Goal: Transaction & Acquisition: Purchase product/service

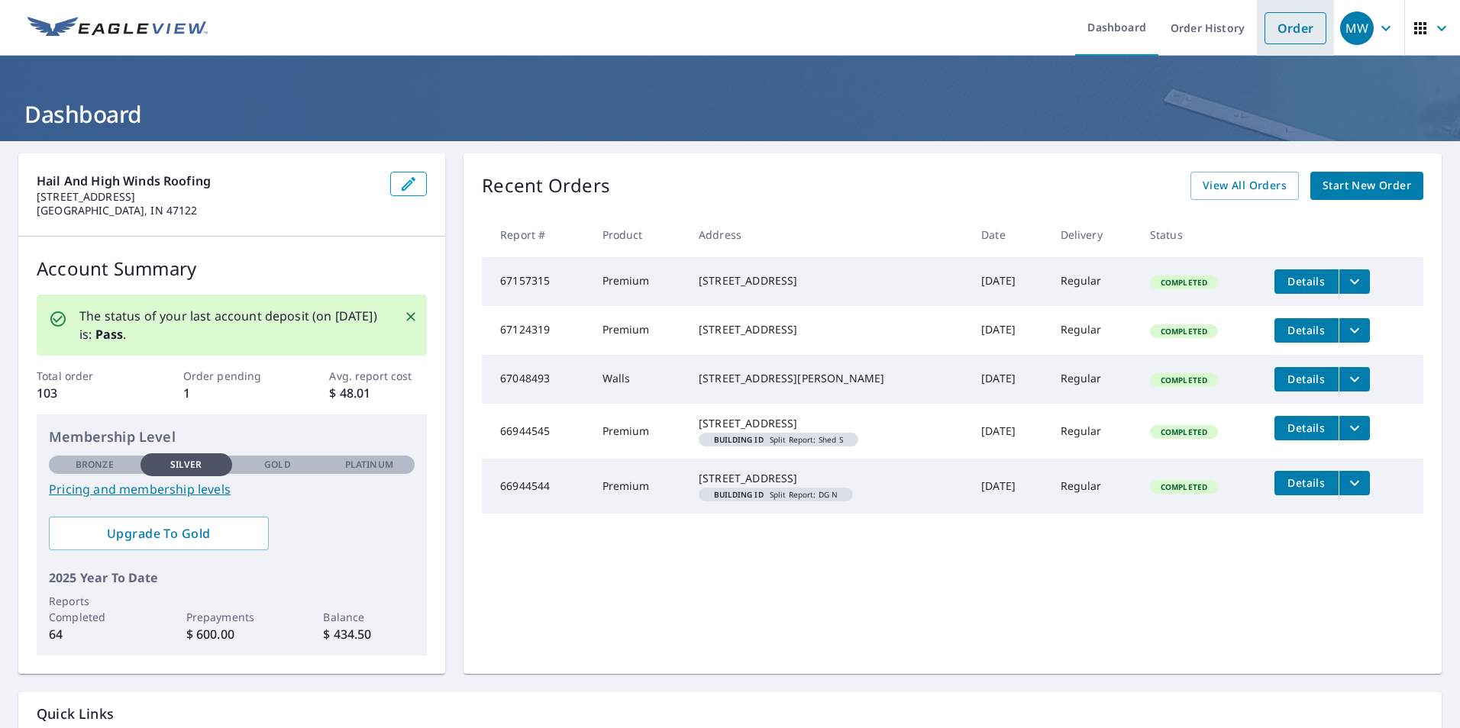
click at [1283, 26] on link "Order" at bounding box center [1295, 28] width 62 height 32
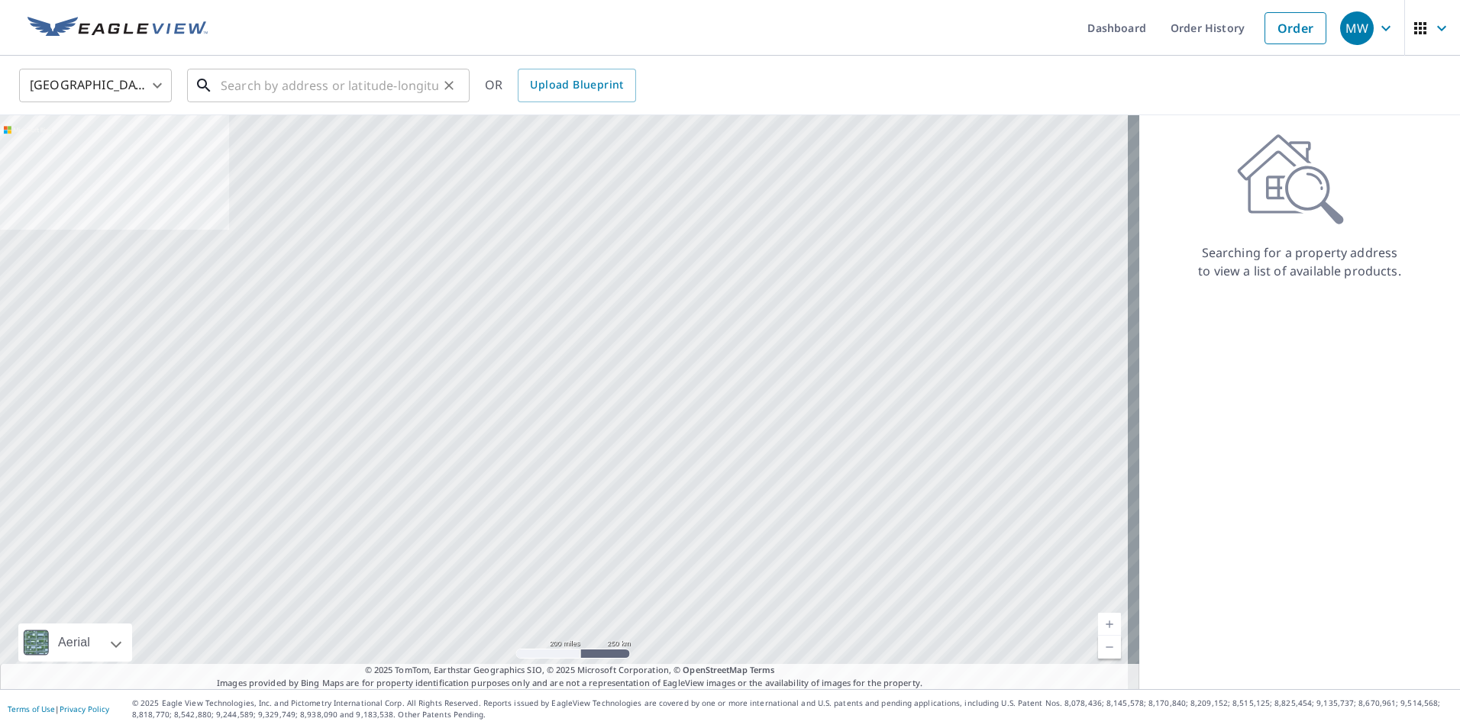
click at [431, 85] on input "text" at bounding box center [330, 85] width 218 height 43
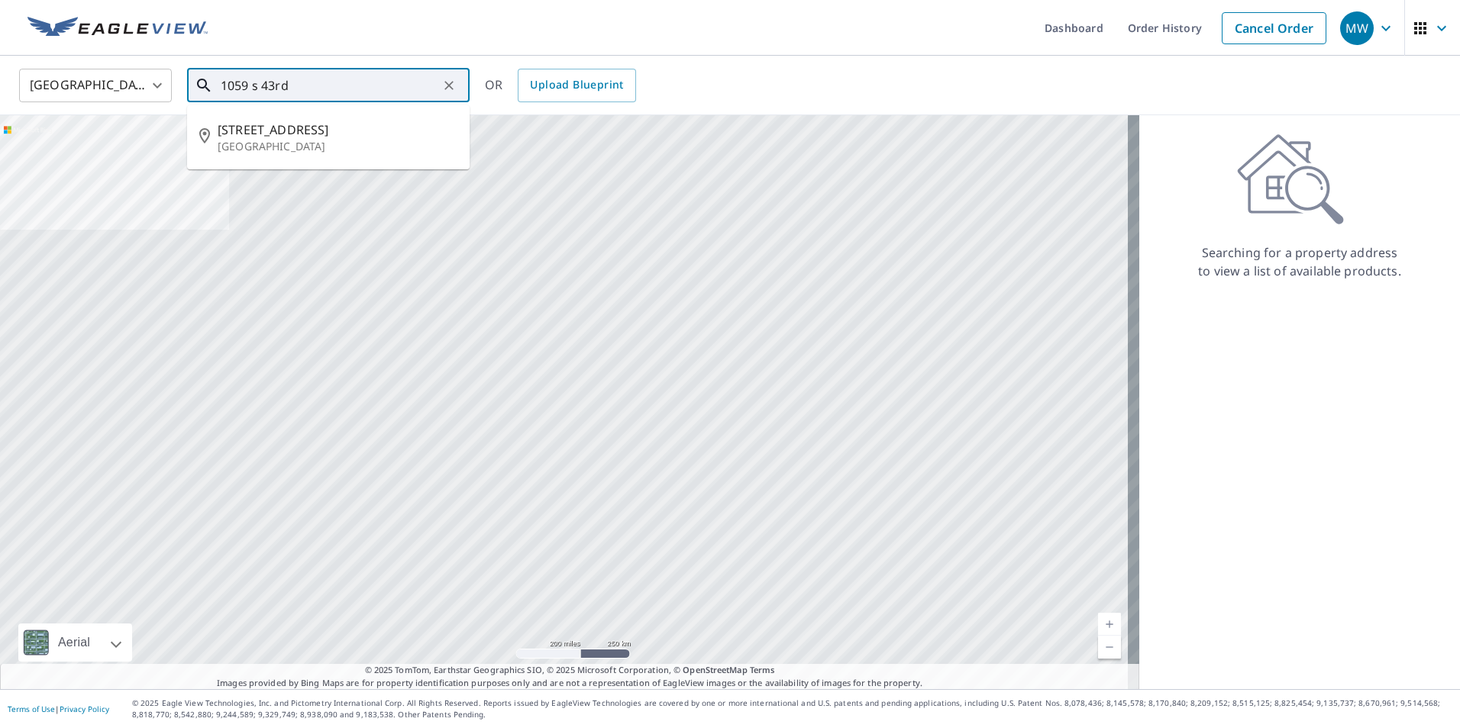
click at [253, 153] on p "[GEOGRAPHIC_DATA]" at bounding box center [338, 146] width 240 height 15
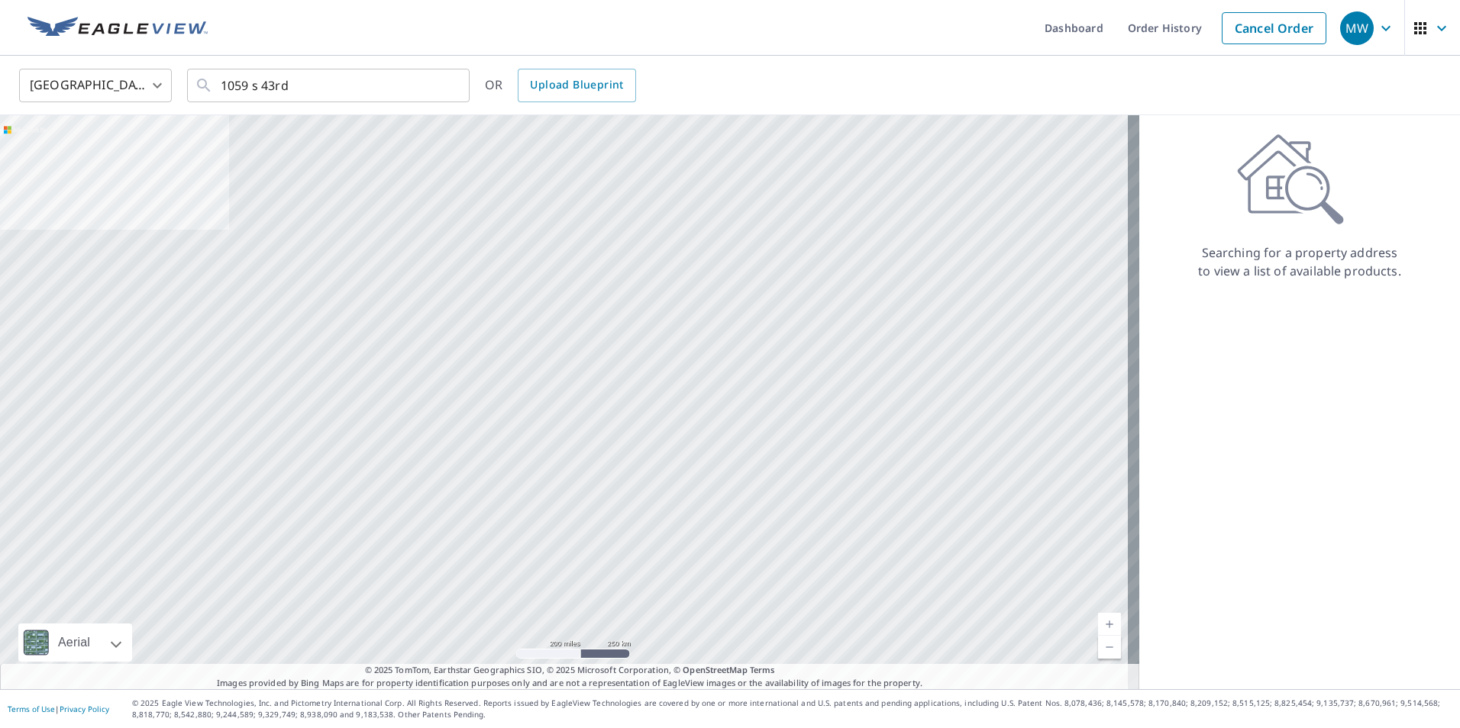
type input "[STREET_ADDRESS]"
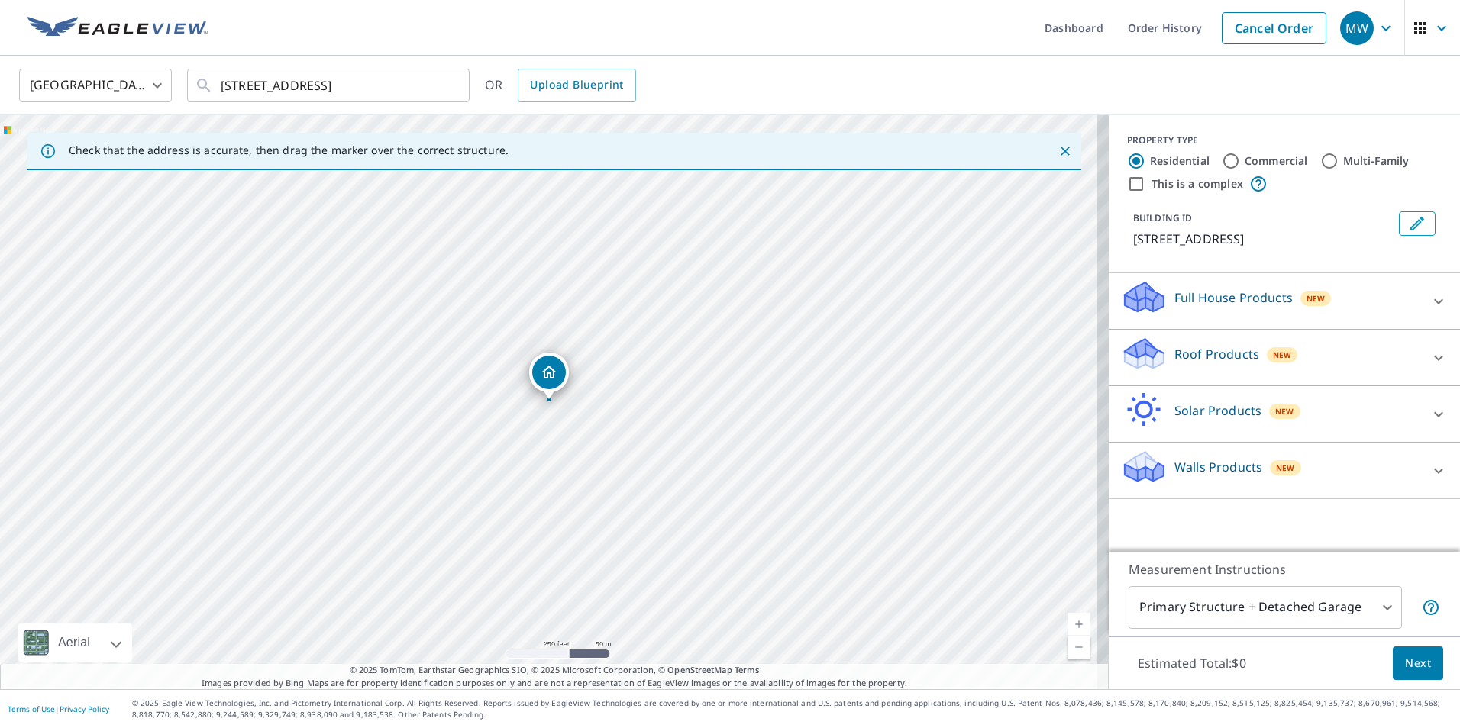
click at [1429, 358] on icon at bounding box center [1438, 358] width 18 height 18
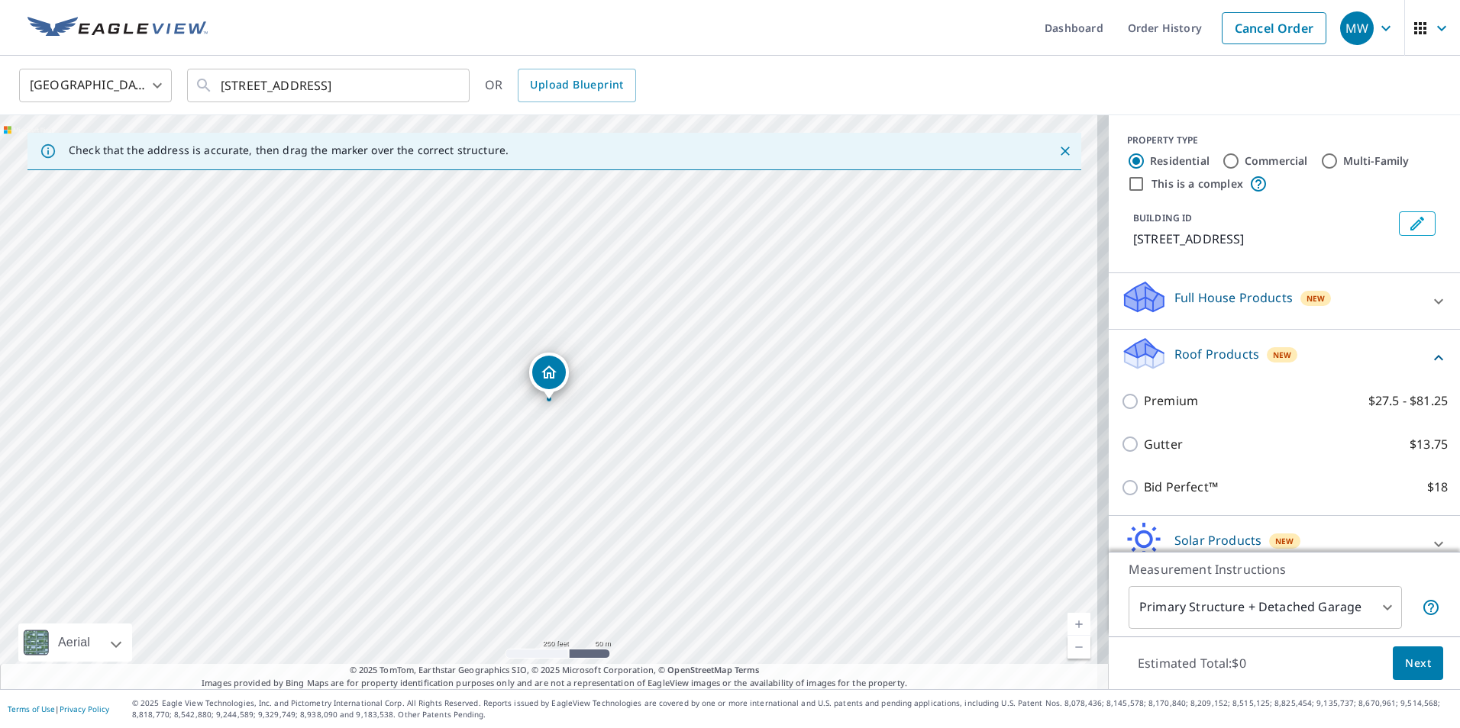
click at [1123, 405] on input "Premium $27.5 - $81.25" at bounding box center [1132, 401] width 23 height 18
checkbox input "true"
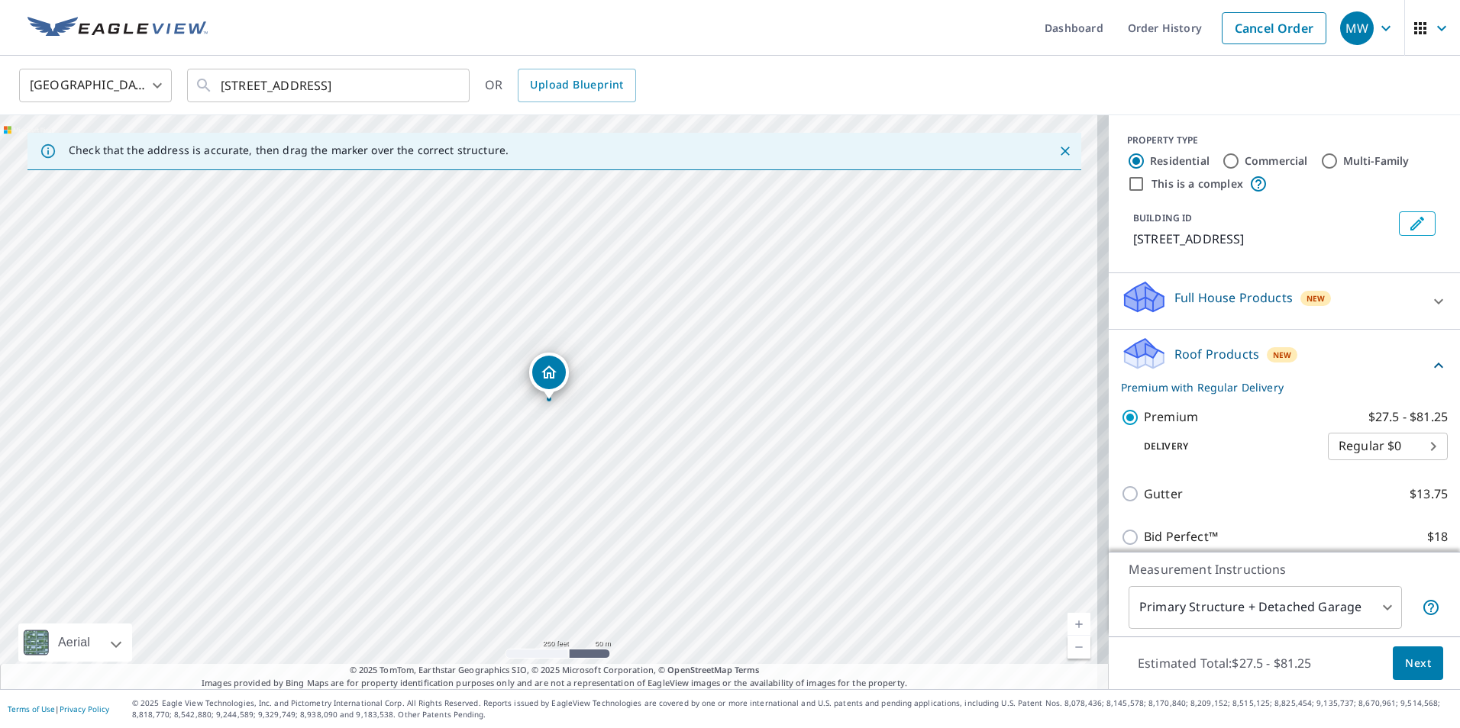
click at [1408, 670] on span "Next" at bounding box center [1418, 663] width 26 height 19
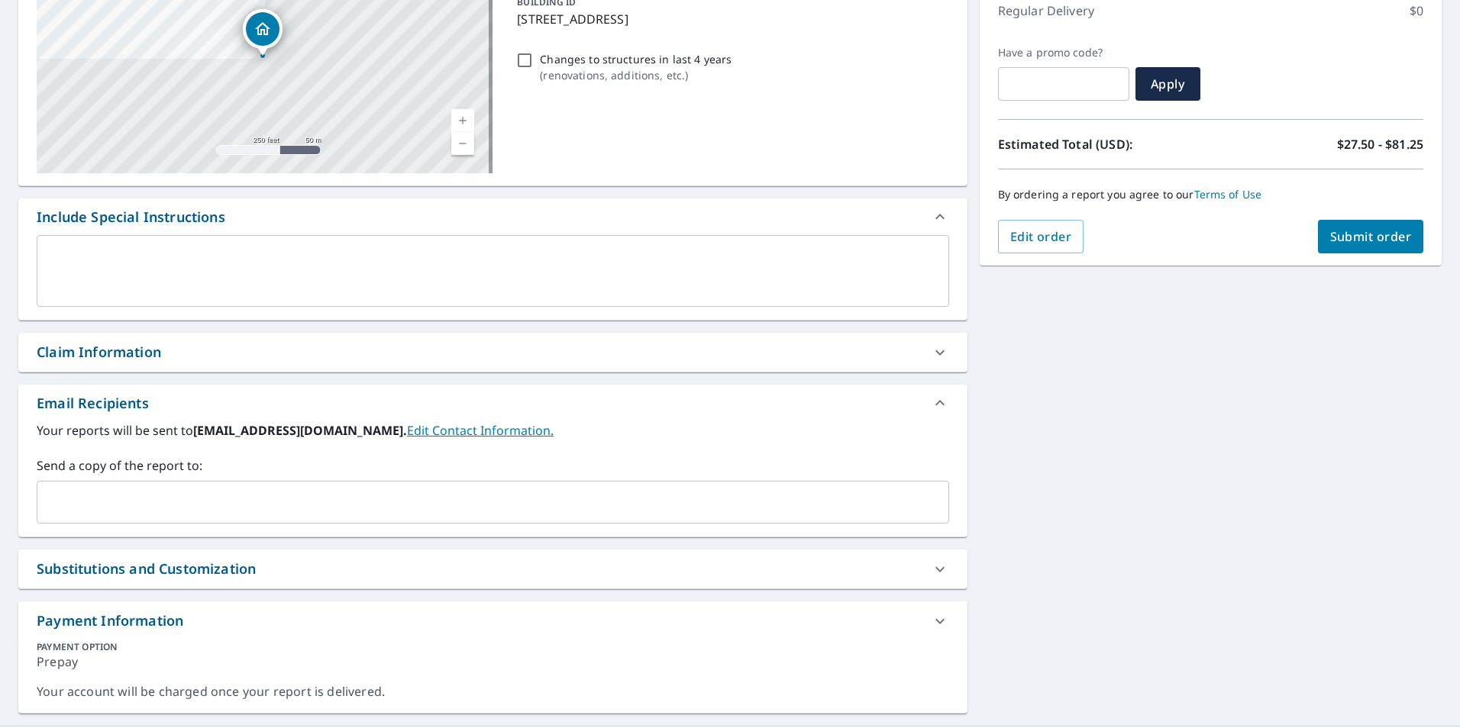
scroll to position [258, 0]
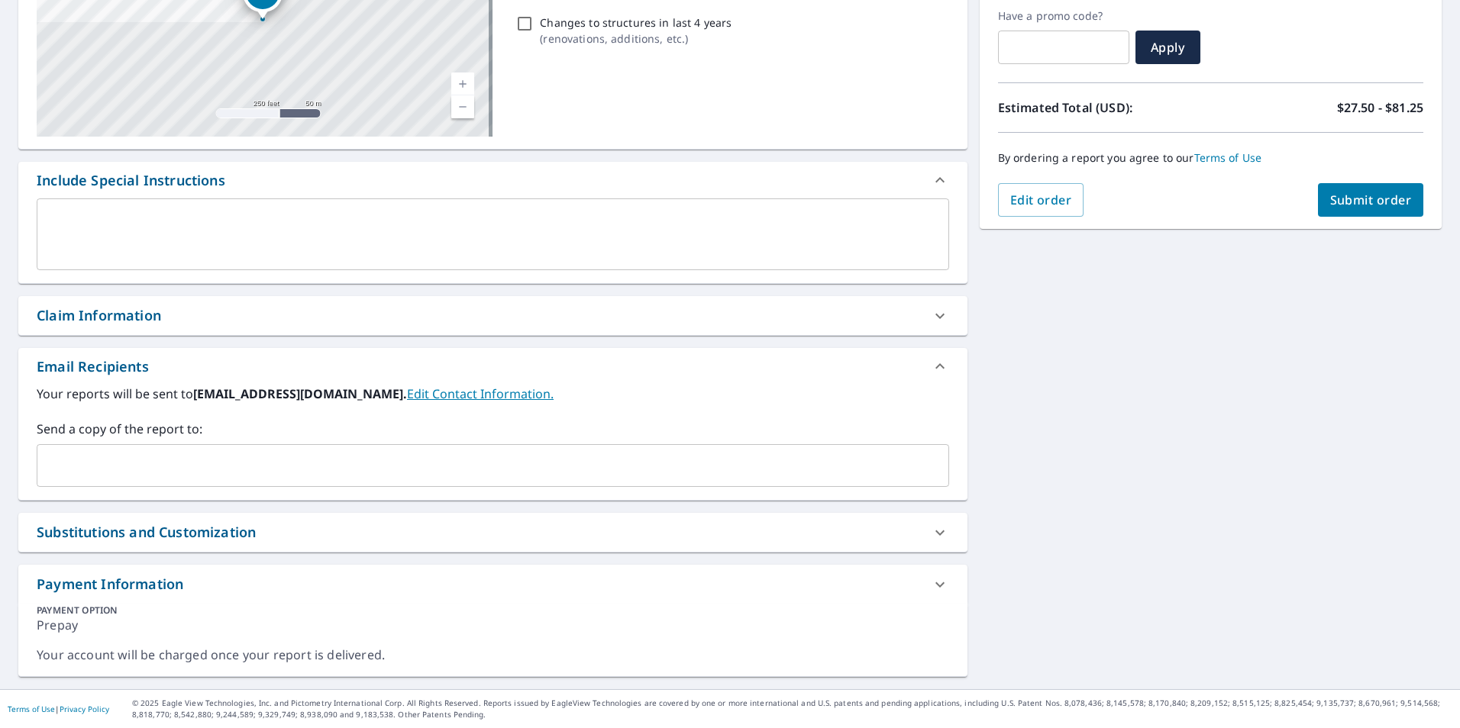
click at [366, 473] on input "text" at bounding box center [482, 465] width 876 height 29
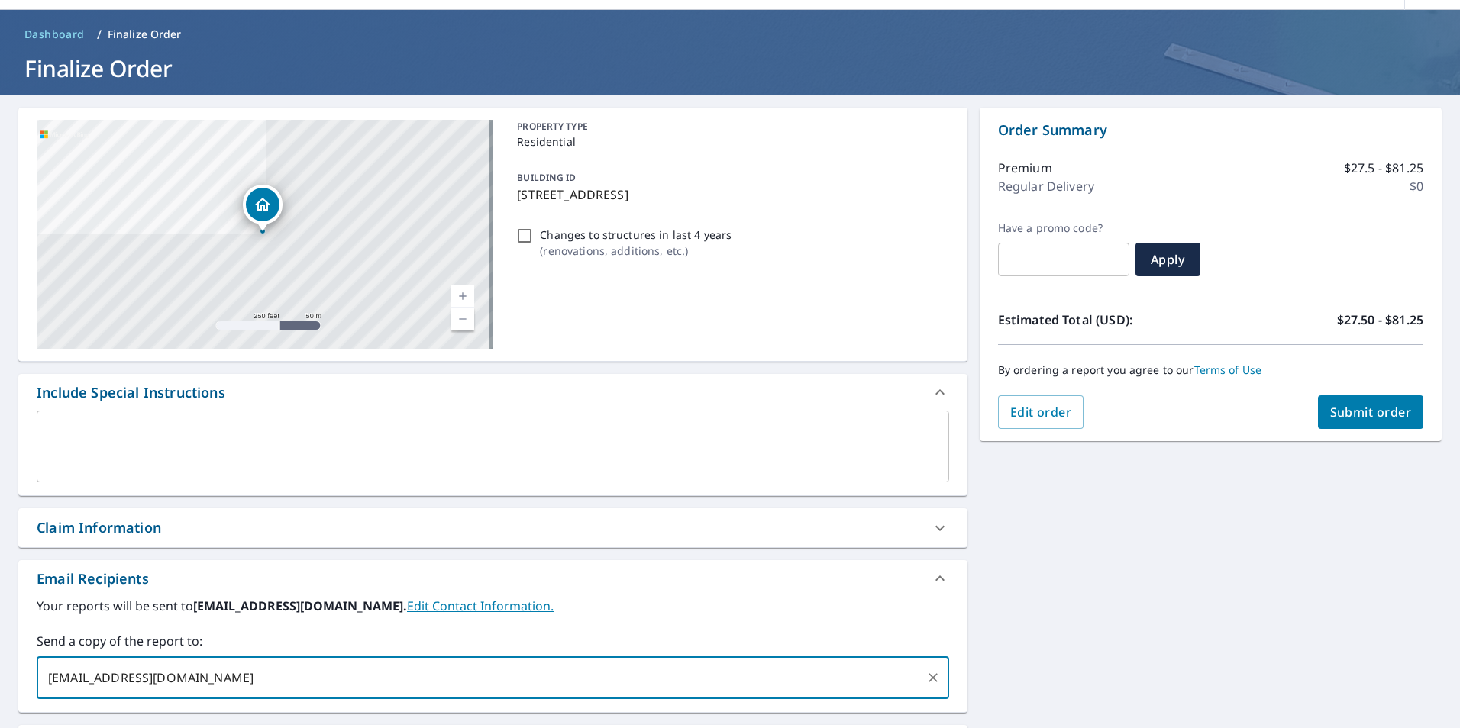
scroll to position [0, 0]
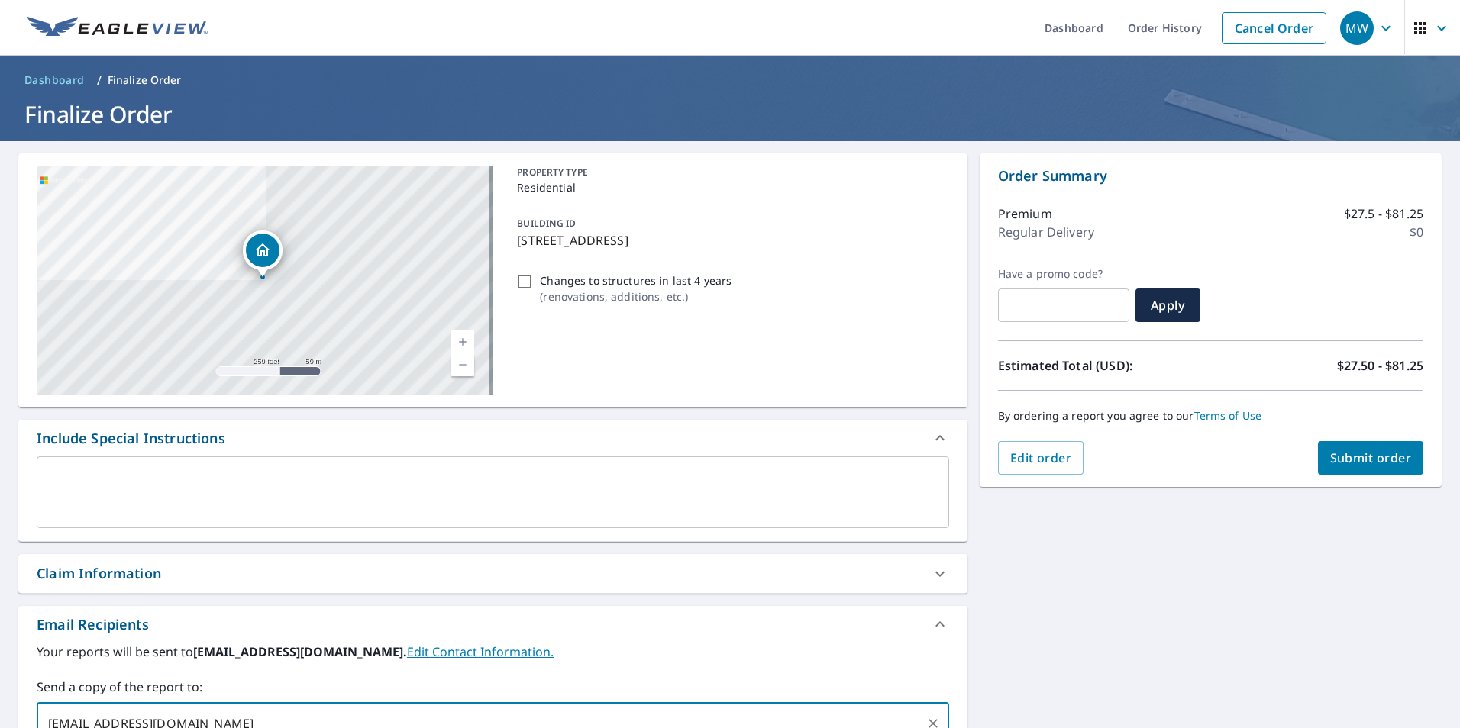
type input "[EMAIL_ADDRESS][DOMAIN_NAME]"
click at [1379, 456] on span "Submit order" at bounding box center [1371, 458] width 82 height 17
